Goal: Navigation & Orientation: Locate item on page

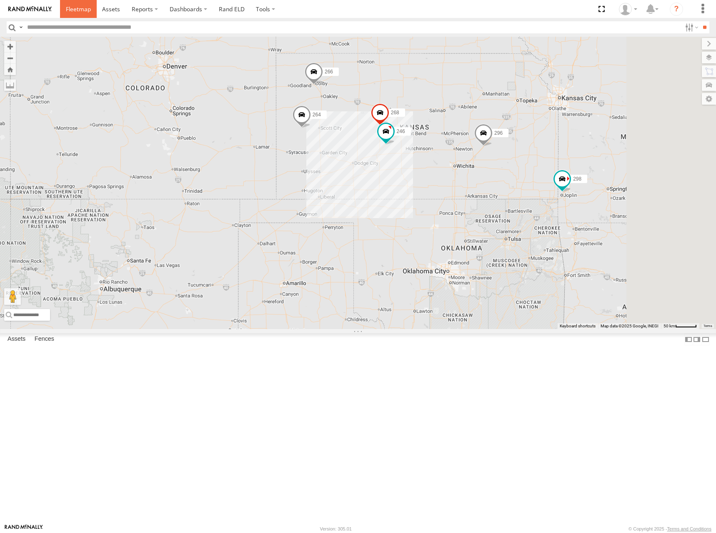
click at [75, 10] on span at bounding box center [78, 9] width 25 height 8
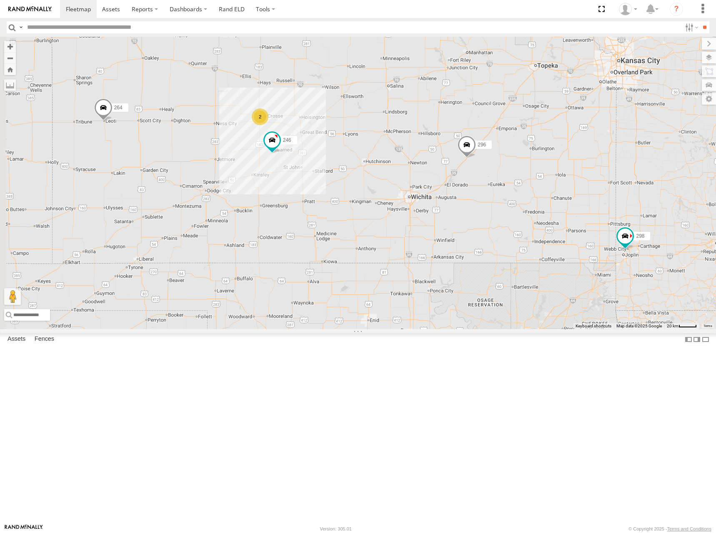
drag, startPoint x: 492, startPoint y: 228, endPoint x: 540, endPoint y: 183, distance: 65.8
click at [540, 183] on div "246 298 296 264 266 2" at bounding box center [358, 183] width 716 height 292
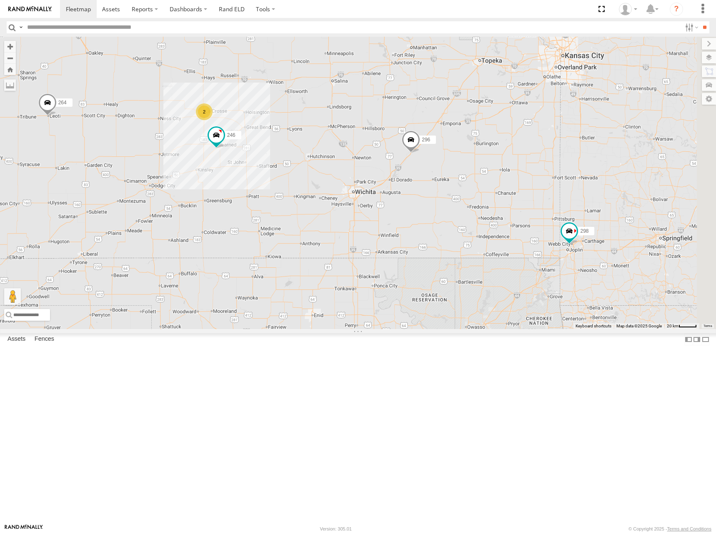
drag, startPoint x: 566, startPoint y: 318, endPoint x: 507, endPoint y: 312, distance: 59.1
click at [507, 312] on div "246 298 296 264 266 2" at bounding box center [358, 183] width 716 height 292
drag, startPoint x: 431, startPoint y: 160, endPoint x: 592, endPoint y: 155, distance: 161.4
click at [592, 155] on div "246 298 296 264 266 2" at bounding box center [358, 183] width 716 height 292
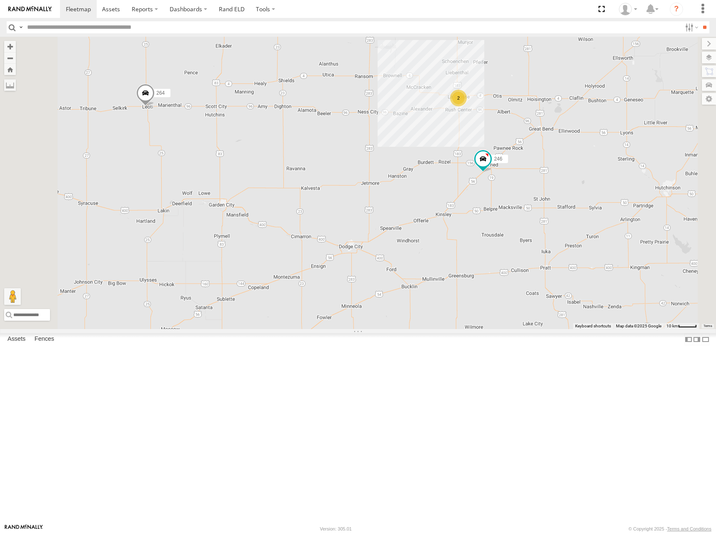
drag, startPoint x: 382, startPoint y: 197, endPoint x: 480, endPoint y: 210, distance: 99.2
click at [469, 209] on div "246 298 296 264 266 2" at bounding box center [358, 183] width 716 height 292
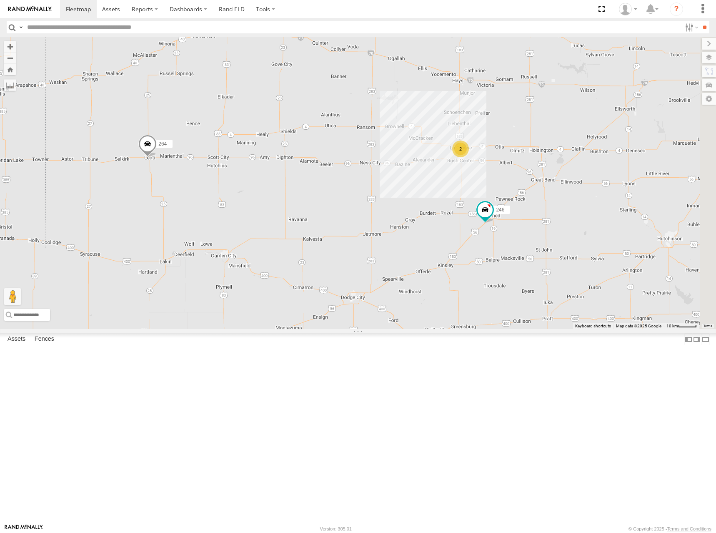
drag, startPoint x: 526, startPoint y: 203, endPoint x: 410, endPoint y: 228, distance: 119.0
click at [410, 228] on div "246 298 296 264 266 2" at bounding box center [358, 183] width 716 height 292
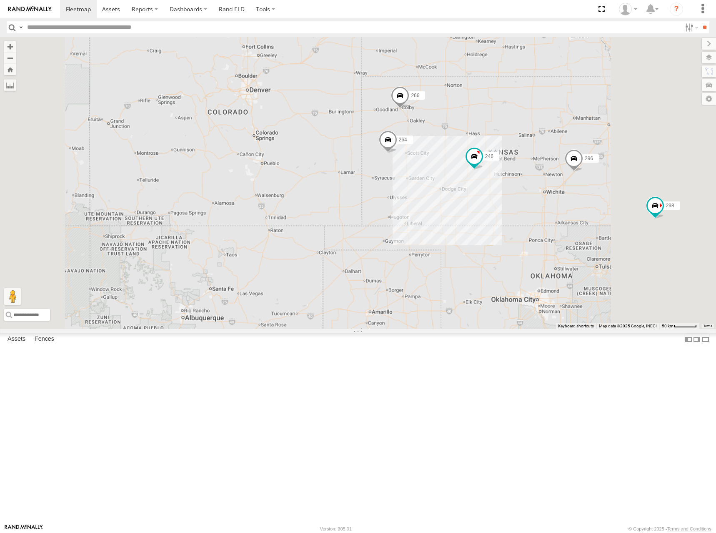
drag, startPoint x: 616, startPoint y: 200, endPoint x: 524, endPoint y: 208, distance: 92.4
click at [524, 208] on div "246 298 296 264 266" at bounding box center [358, 183] width 716 height 292
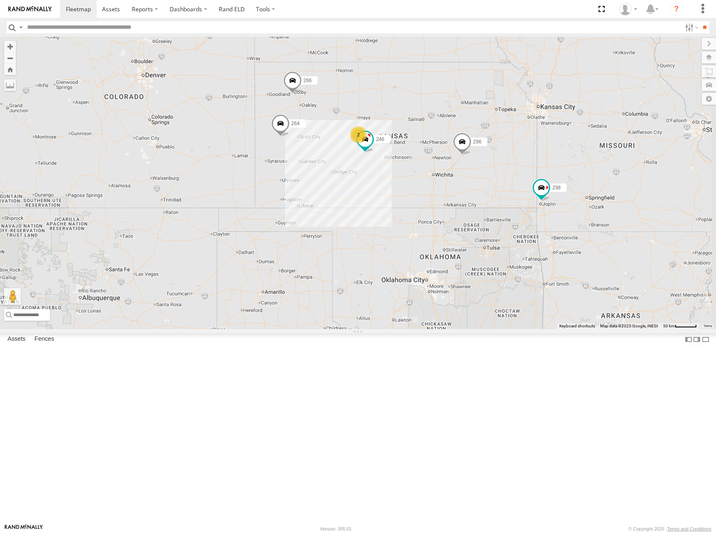
drag, startPoint x: 519, startPoint y: 270, endPoint x: 546, endPoint y: 224, distance: 53.3
click at [503, 242] on div "246 298 296 264 266 2" at bounding box center [358, 183] width 716 height 292
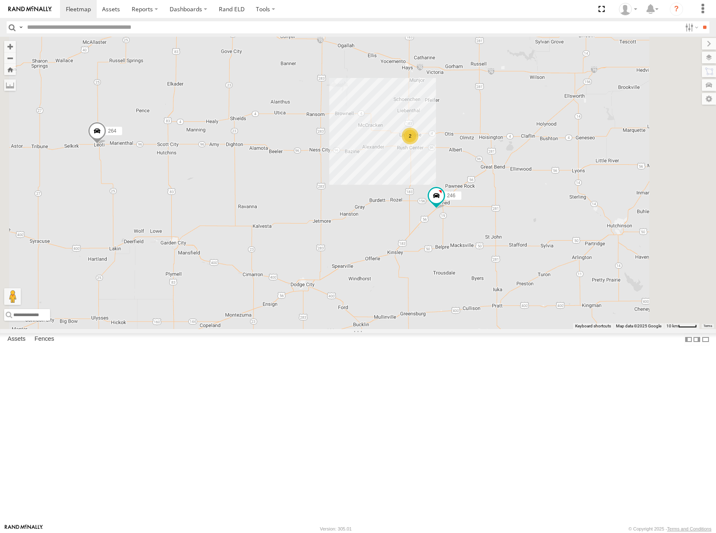
drag, startPoint x: 534, startPoint y: 239, endPoint x: 520, endPoint y: 252, distance: 19.5
click at [520, 252] on div "246 298 296 264 266 2" at bounding box center [358, 183] width 716 height 292
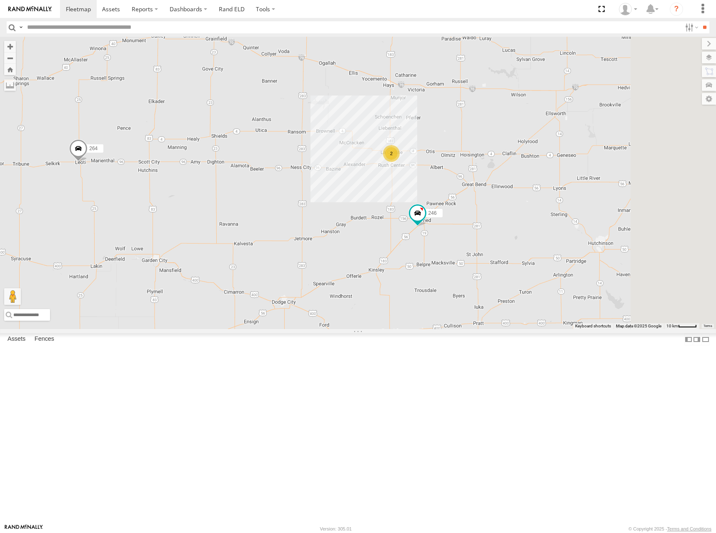
click at [400, 162] on div "2" at bounding box center [391, 153] width 17 height 17
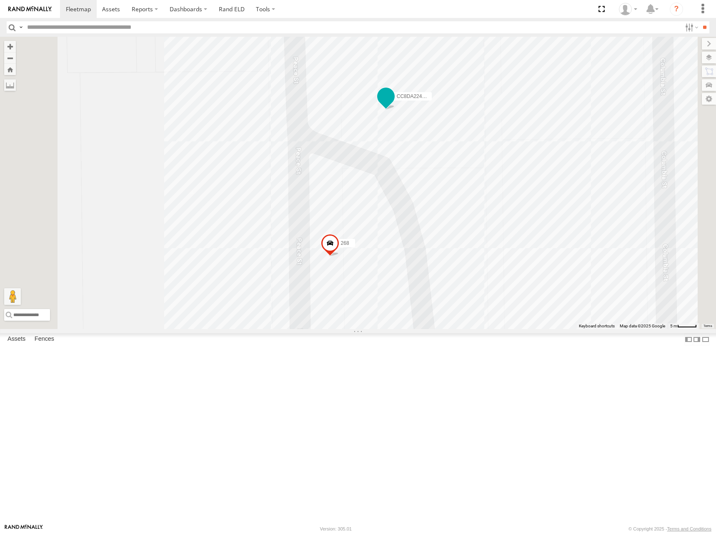
click at [393, 103] on span at bounding box center [385, 95] width 15 height 15
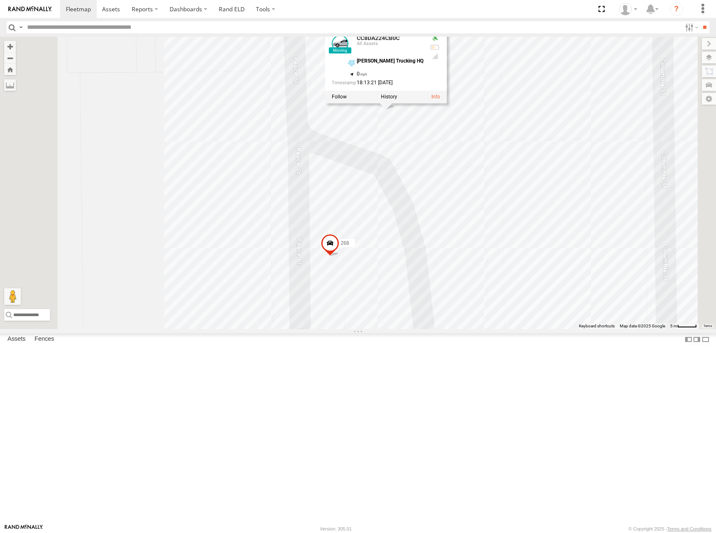
click at [597, 166] on div "246 298 296 264 266 268 CC8DA224CB0C CC8DA224CB0C All Assets [PERSON_NAME] Truc…" at bounding box center [358, 183] width 716 height 292
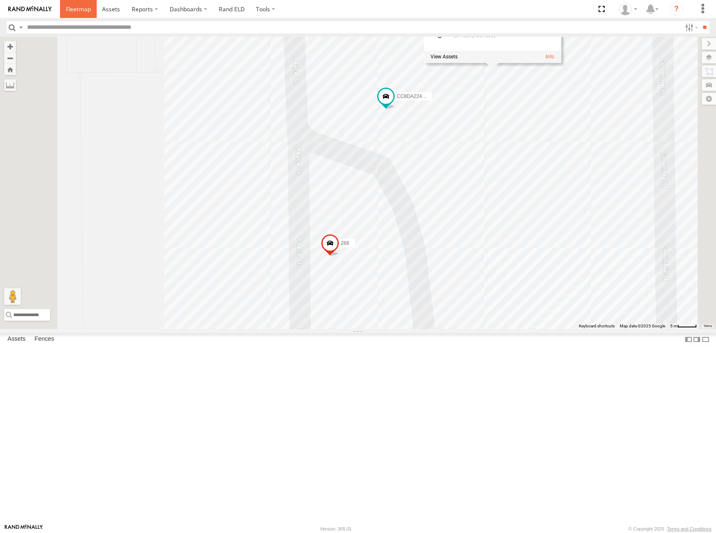
click at [74, 9] on span at bounding box center [78, 9] width 25 height 8
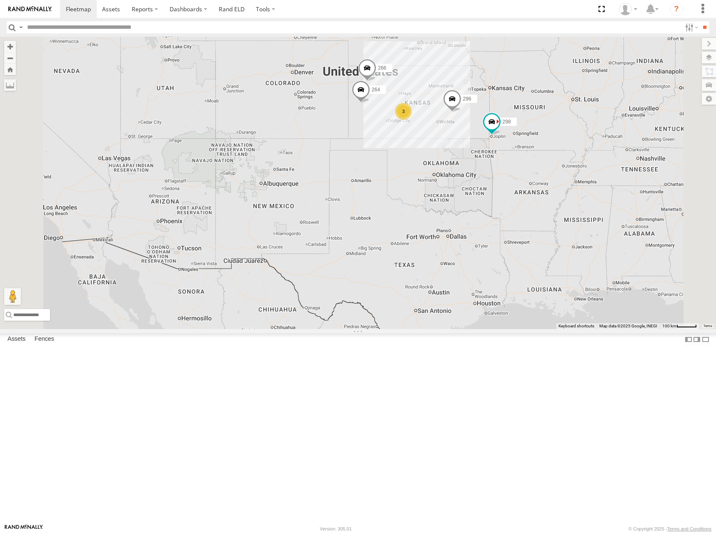
drag, startPoint x: 596, startPoint y: 170, endPoint x: 554, endPoint y: 168, distance: 41.8
click at [554, 168] on div "298 296 264 266 3" at bounding box center [358, 183] width 716 height 292
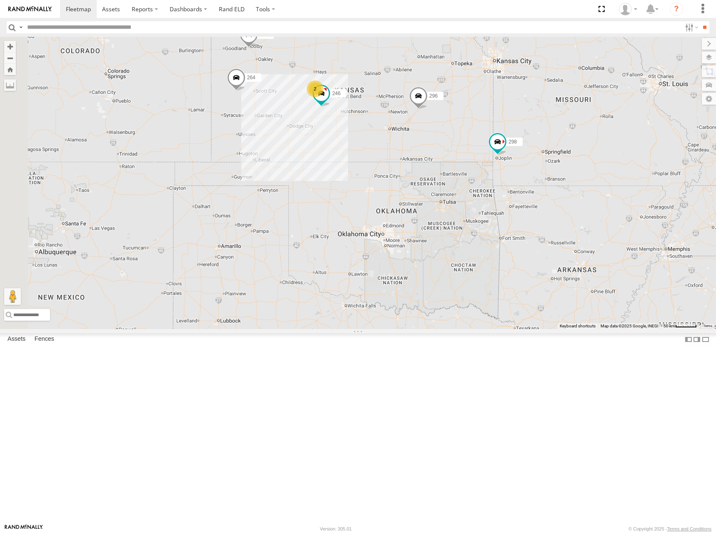
drag, startPoint x: 393, startPoint y: 130, endPoint x: 462, endPoint y: 150, distance: 72.0
click at [462, 150] on div "298 296 264 266 246 2" at bounding box center [358, 183] width 716 height 292
